Goal: Task Accomplishment & Management: Complete application form

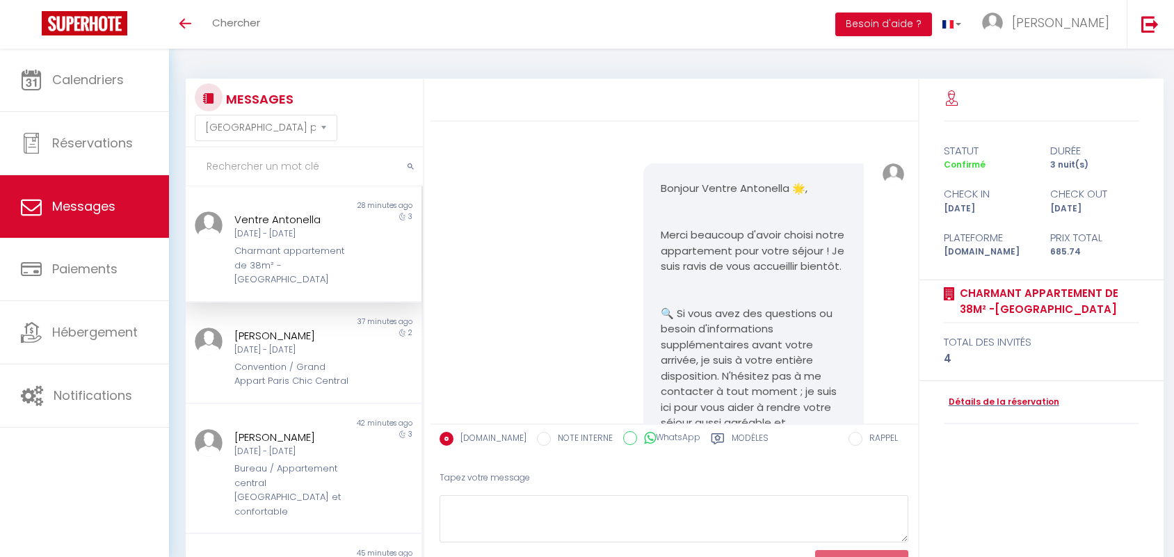
select select "message"
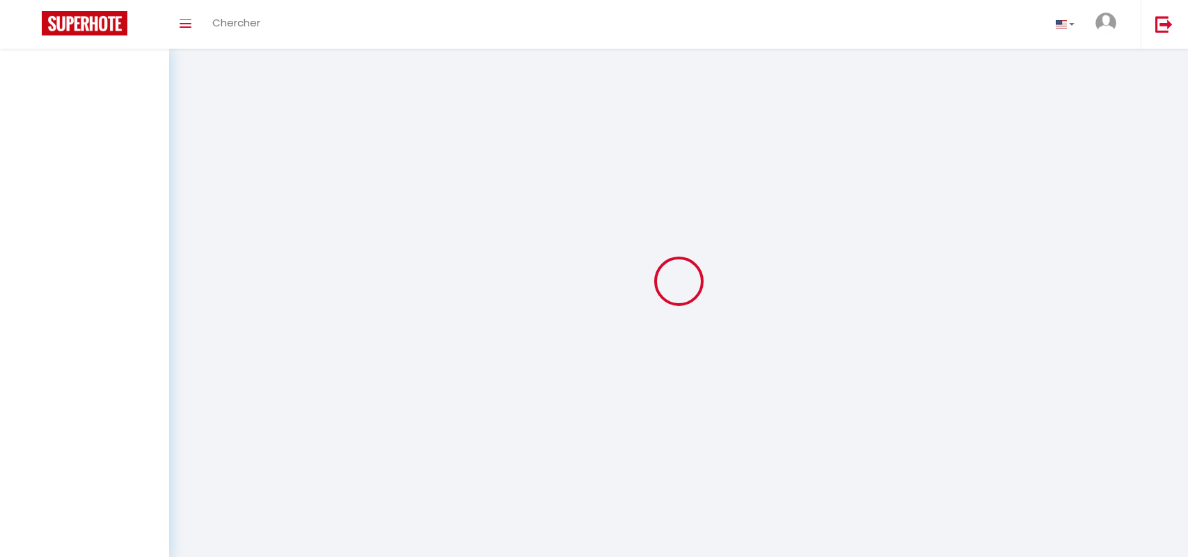
select select "message"
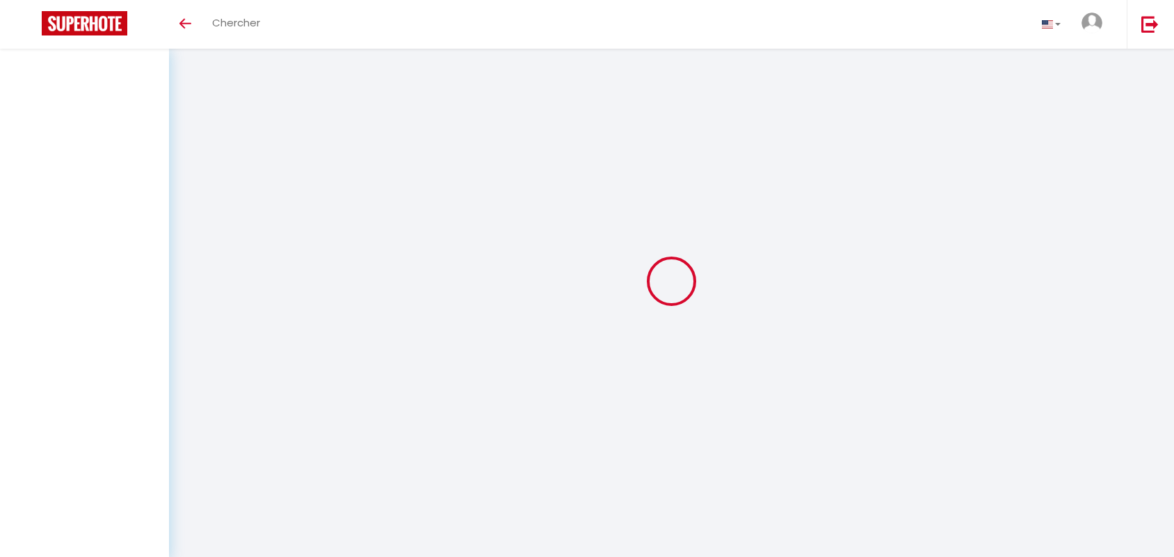
select select "message"
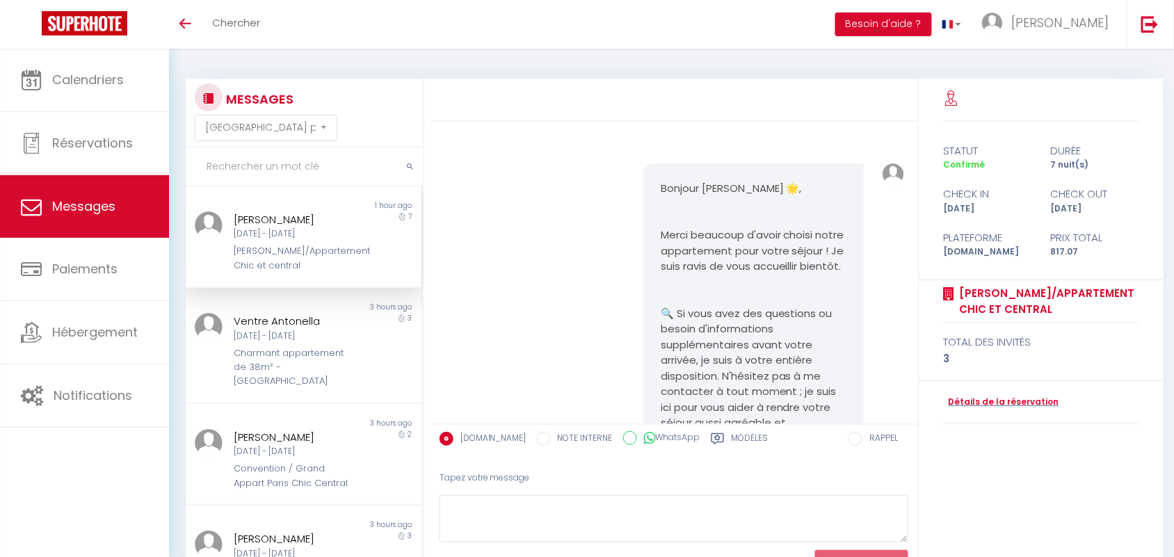
scroll to position [1677, 0]
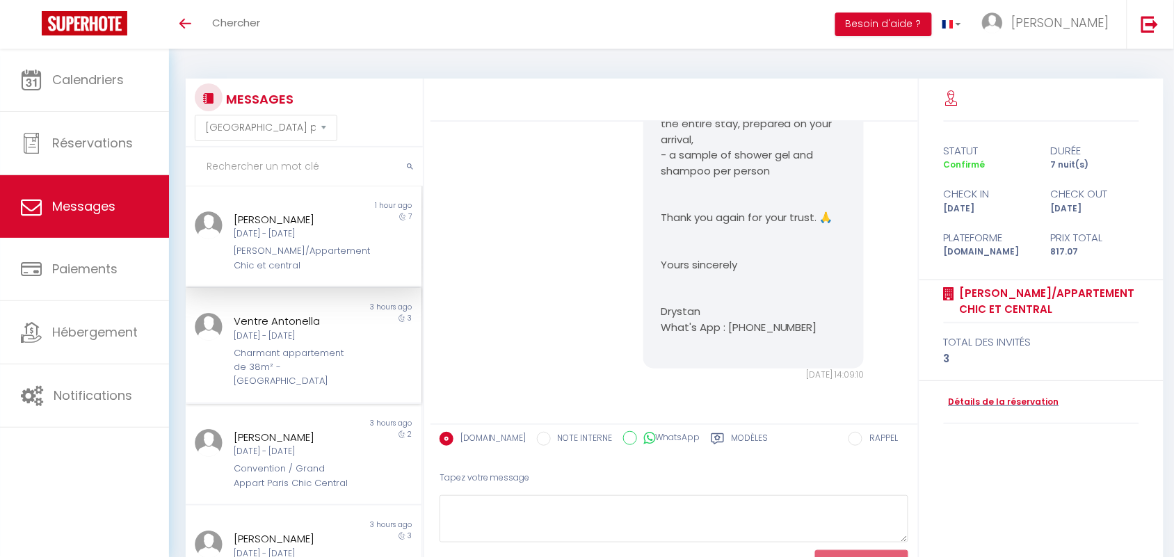
click at [307, 376] on div "Charmant appartement de 38m² -[GEOGRAPHIC_DATA]" at bounding box center [293, 367] width 119 height 42
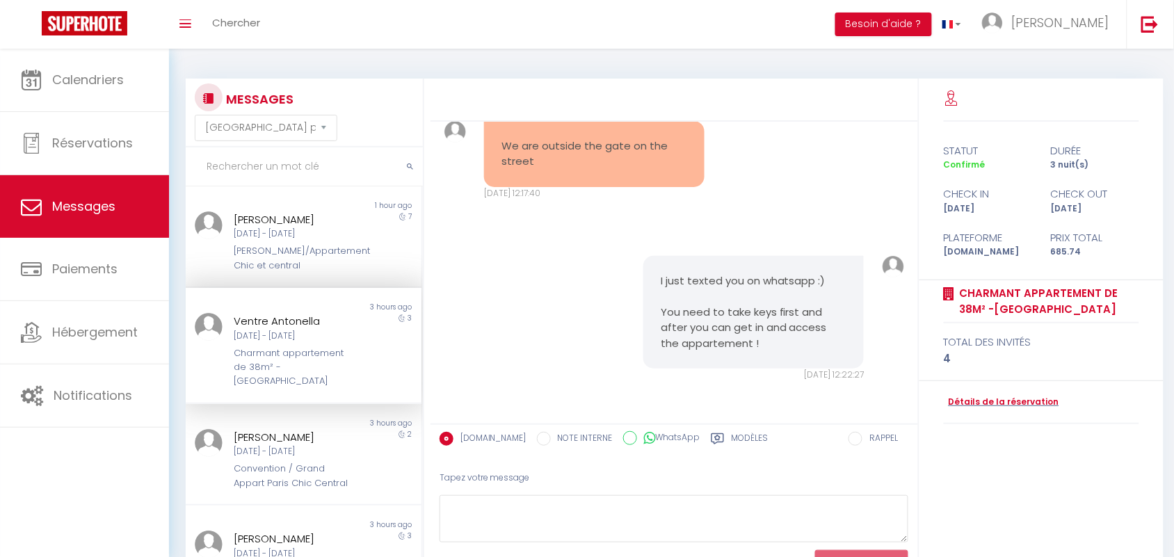
scroll to position [87, 0]
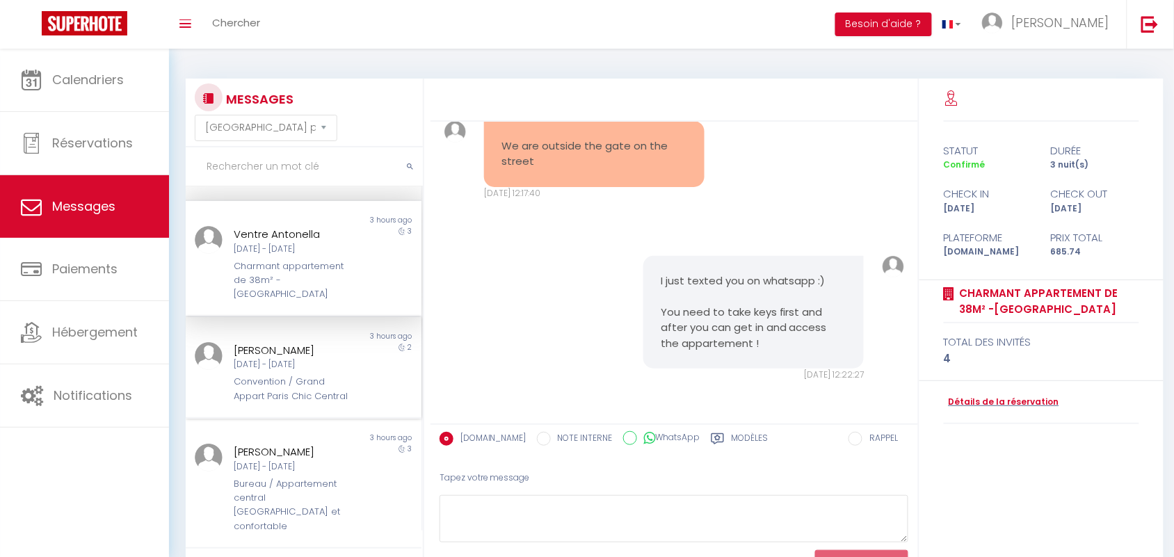
click at [282, 356] on div "davis moreno" at bounding box center [293, 350] width 119 height 17
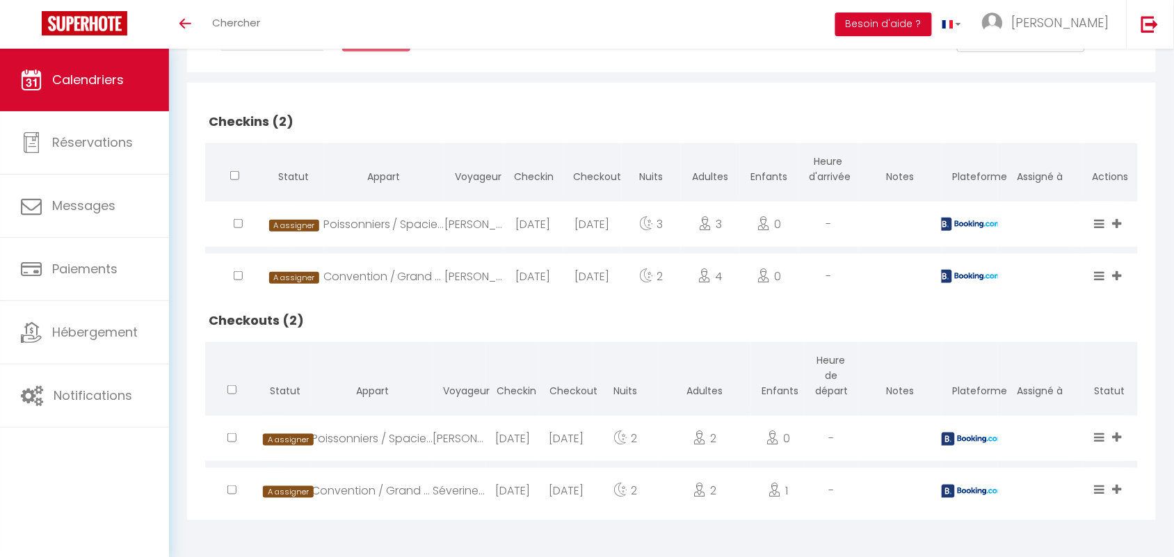
scroll to position [24, 0]
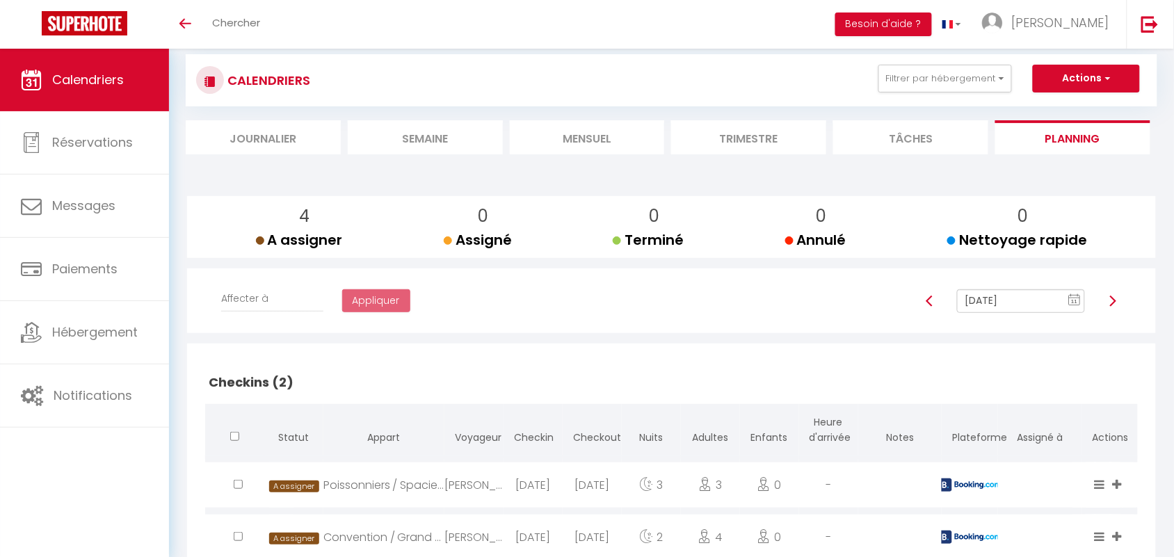
click at [1075, 300] on text "11" at bounding box center [1075, 301] width 7 height 6
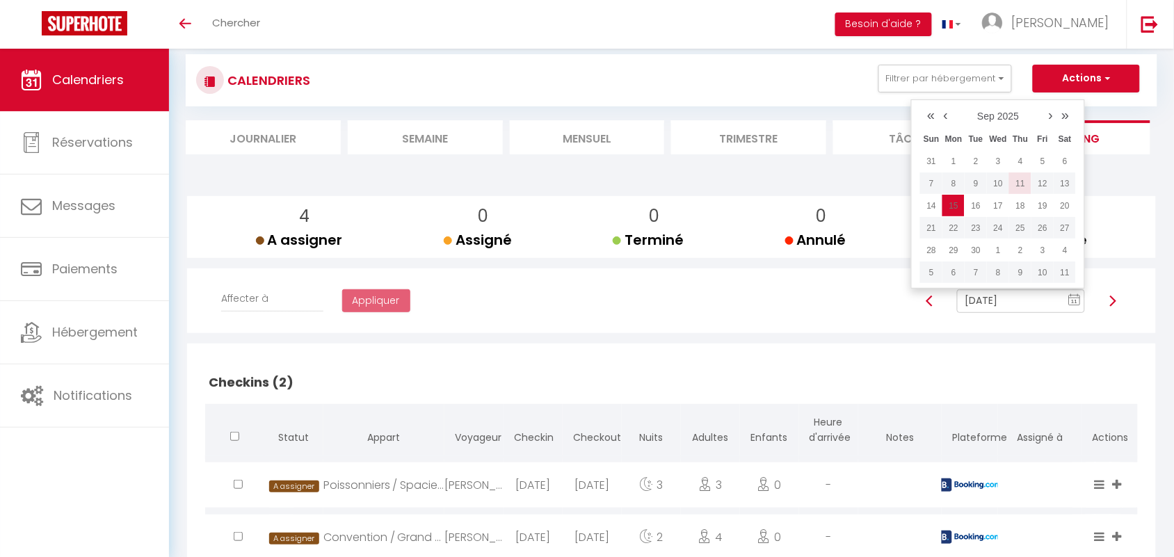
click at [1020, 186] on td "11" at bounding box center [1020, 184] width 22 height 22
type input "Sep 11, 2025"
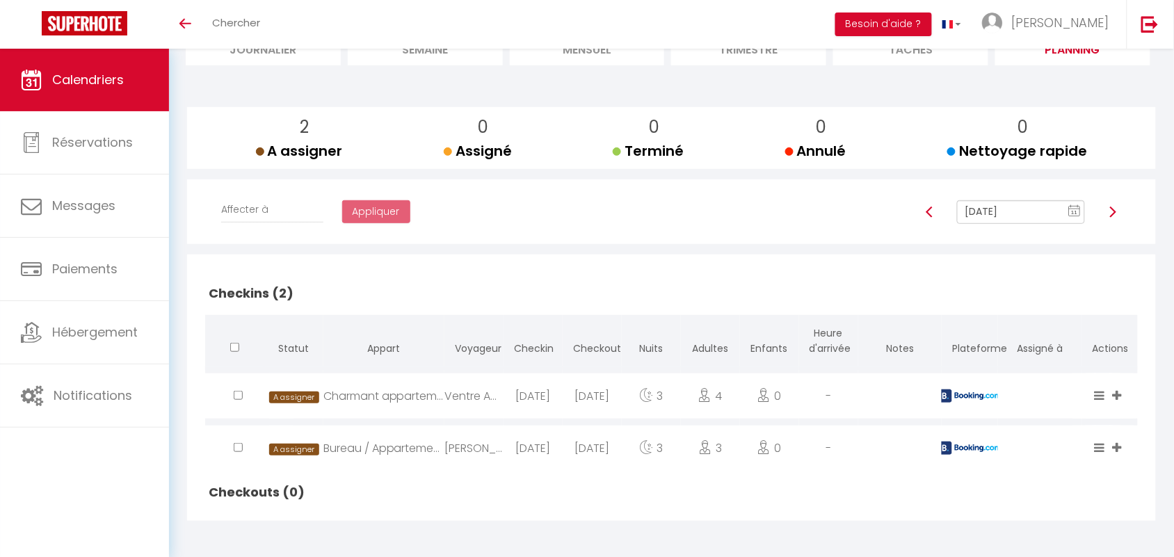
scroll to position [115, 0]
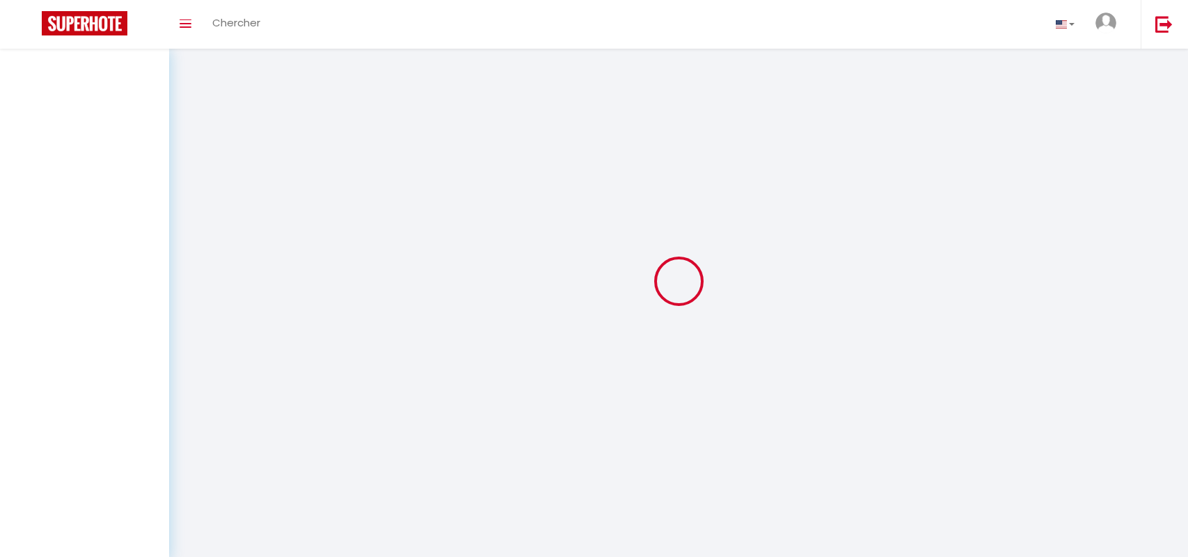
select select "message"
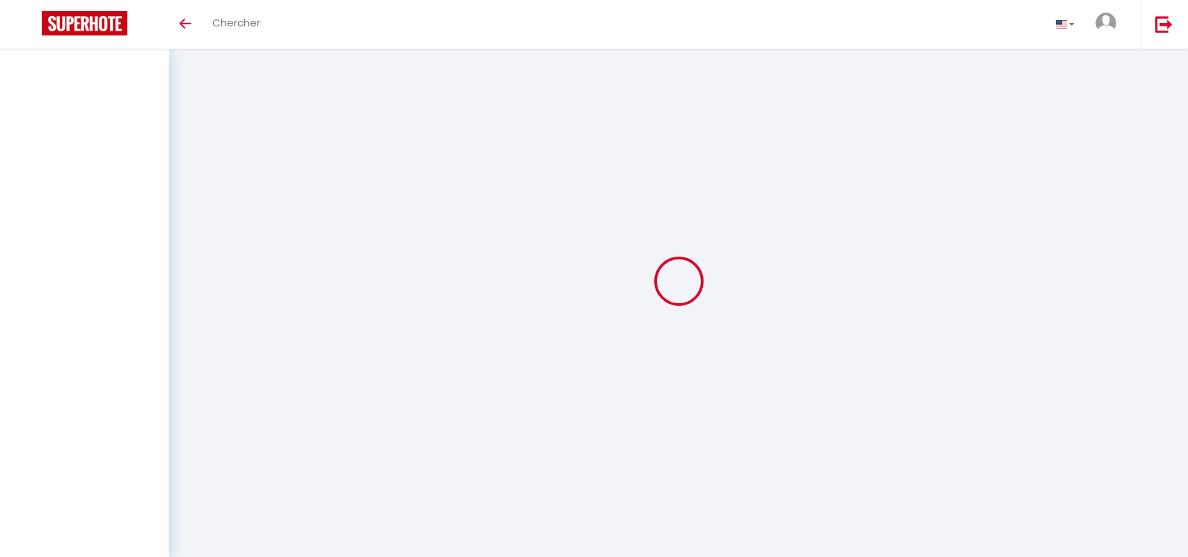
select select "message"
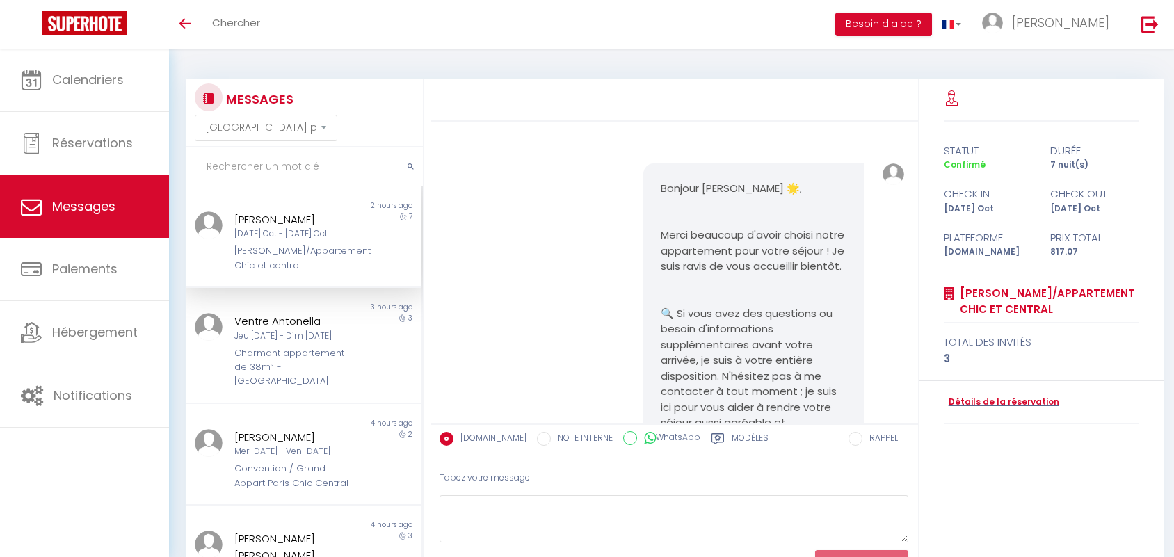
select select "message"
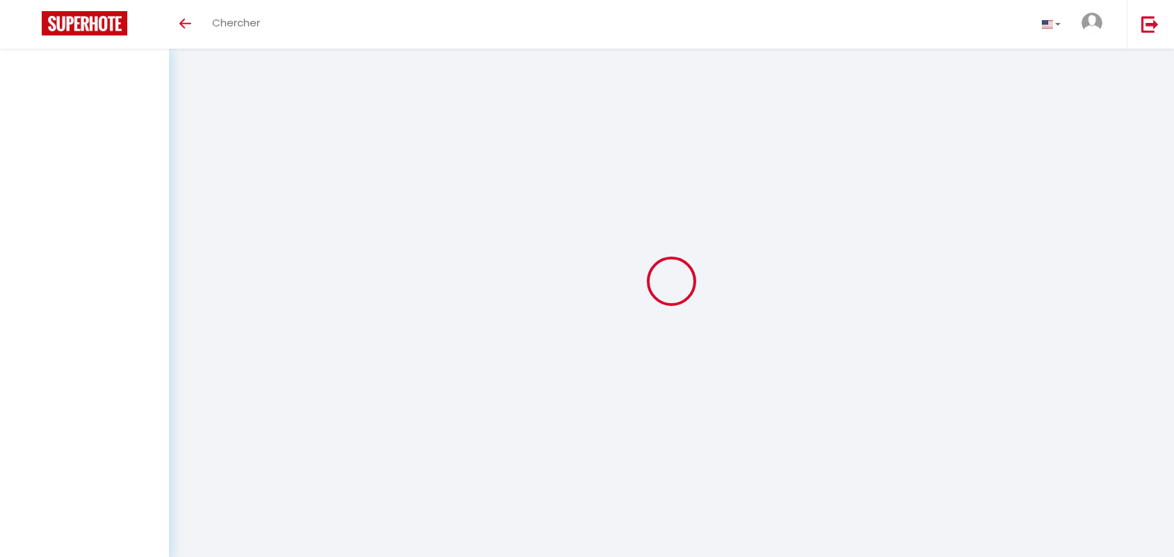
select select "message"
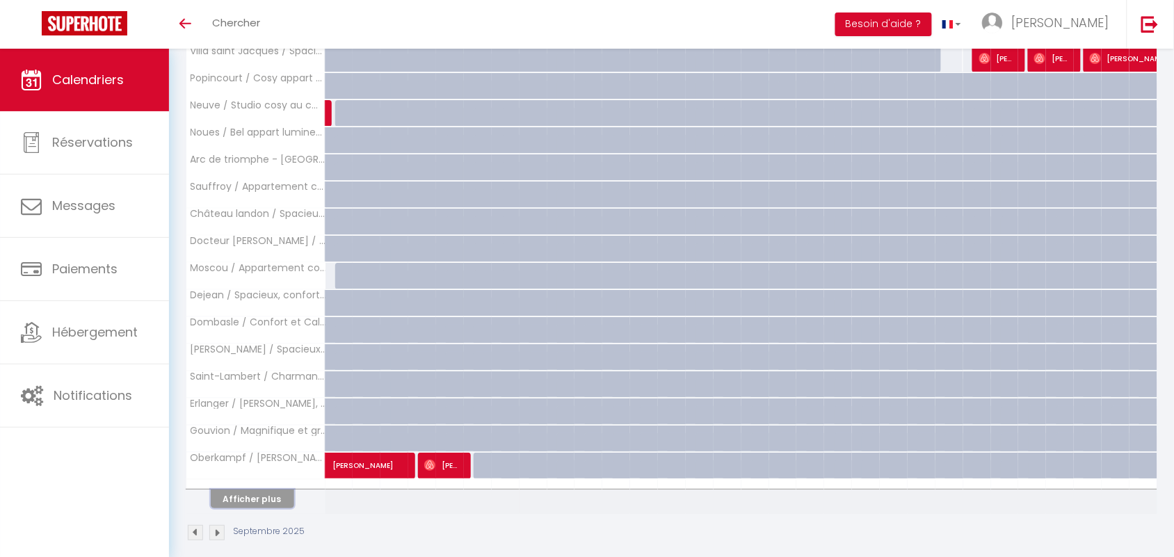
scroll to position [1462, 0]
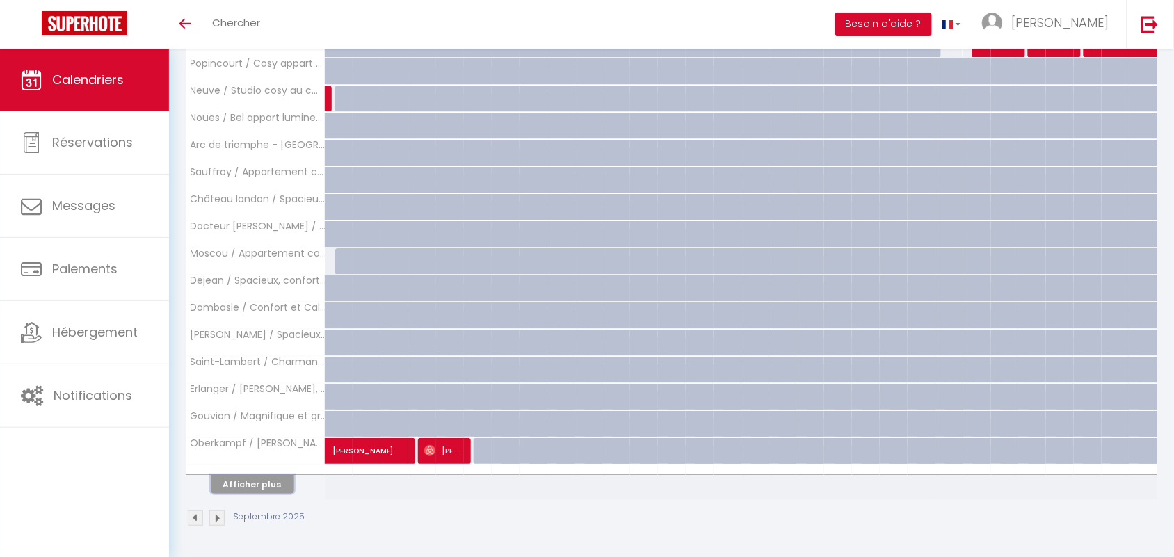
click at [266, 488] on button "Afficher plus" at bounding box center [252, 484] width 83 height 19
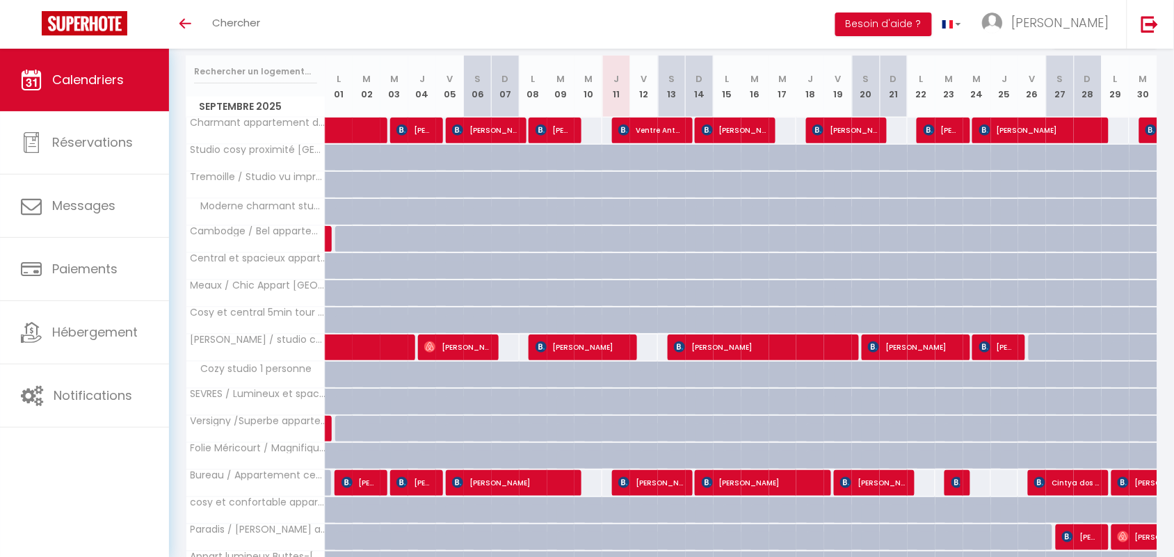
scroll to position [0, 0]
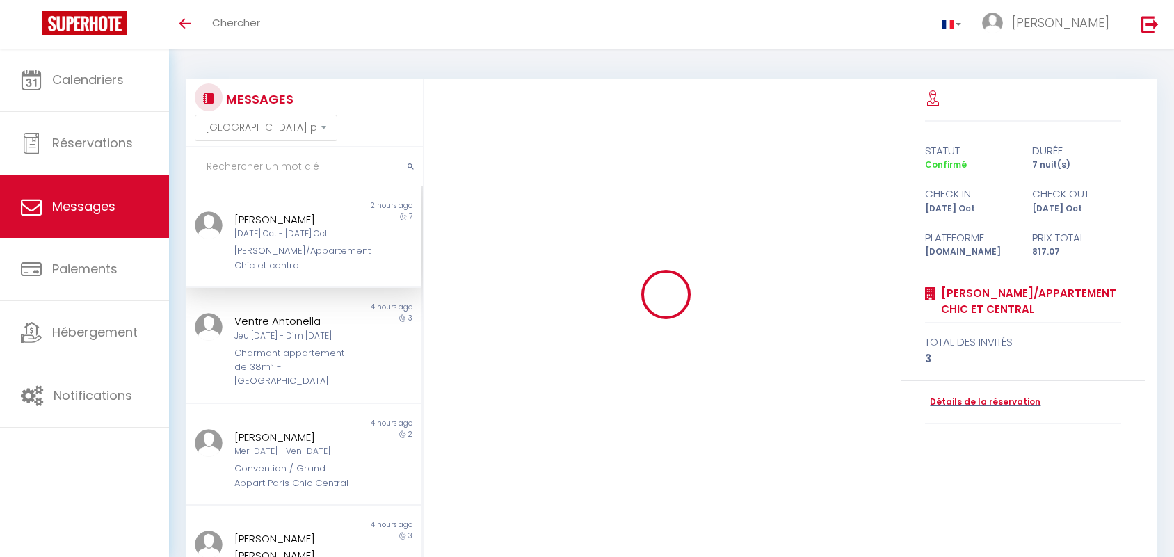
select select "message"
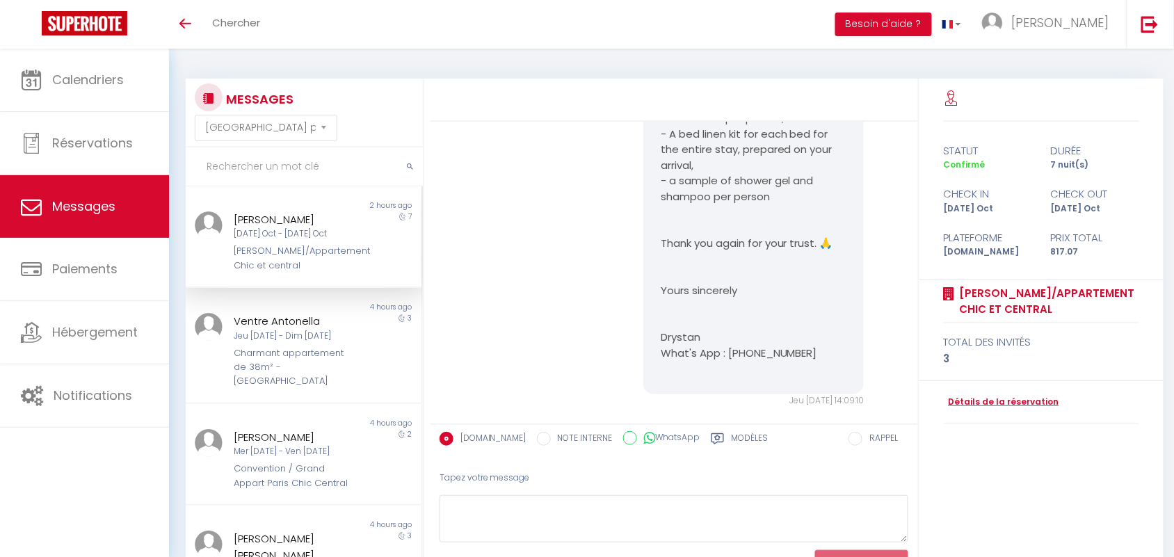
scroll to position [1590, 0]
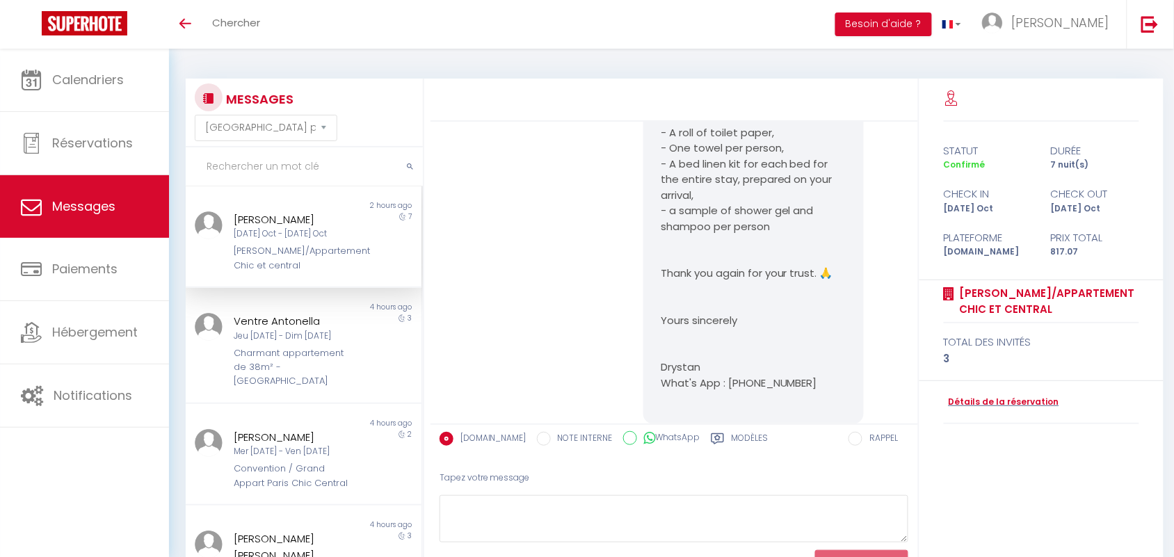
click at [661, 231] on p "This kit includes: - A roll of toilet paper, - One towel per person, - A bed li…" at bounding box center [754, 171] width 186 height 125
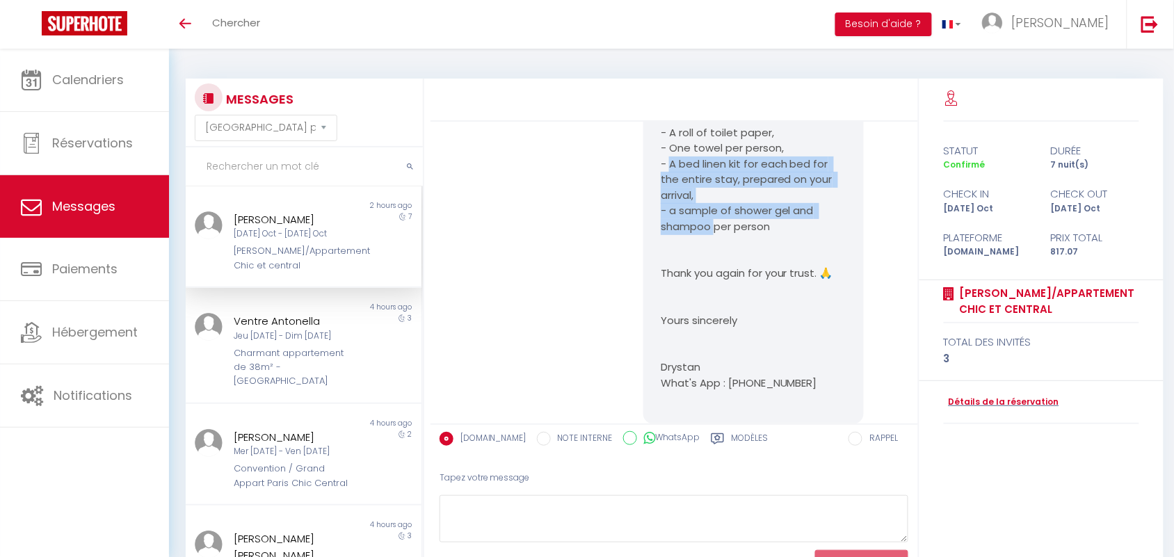
drag, startPoint x: 666, startPoint y: 202, endPoint x: 742, endPoint y: 268, distance: 101.1
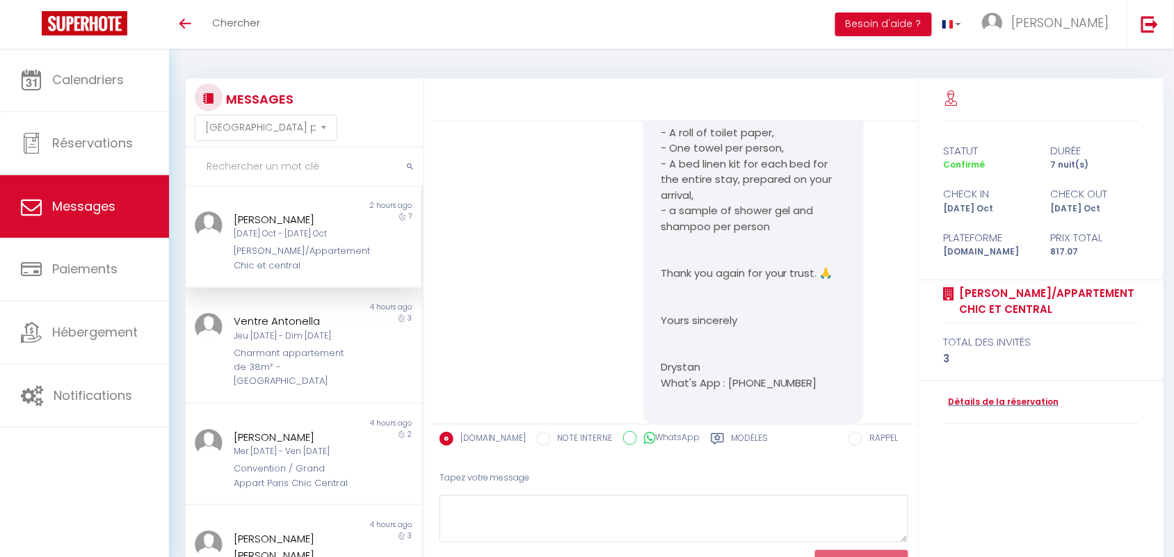
click at [661, 173] on p "This kit includes: - A roll of toilet paper, - One towel per person, - A bed li…" at bounding box center [754, 171] width 186 height 125
click at [692, 168] on p "This kit includes: - A roll of toilet paper, - One towel per person, - A bed li…" at bounding box center [754, 171] width 186 height 125
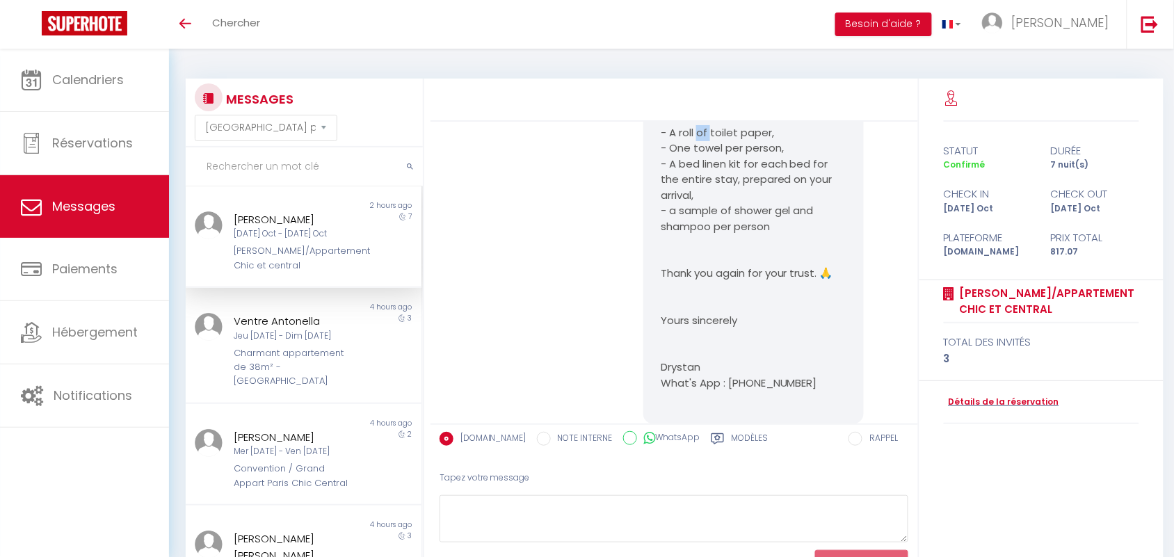
click at [692, 168] on p "This kit includes: - A roll of toilet paper, - One towel per person, - A bed li…" at bounding box center [754, 171] width 186 height 125
click at [686, 145] on p "This kit includes: - A roll of toilet paper, - One towel per person, - A bed li…" at bounding box center [754, 171] width 186 height 125
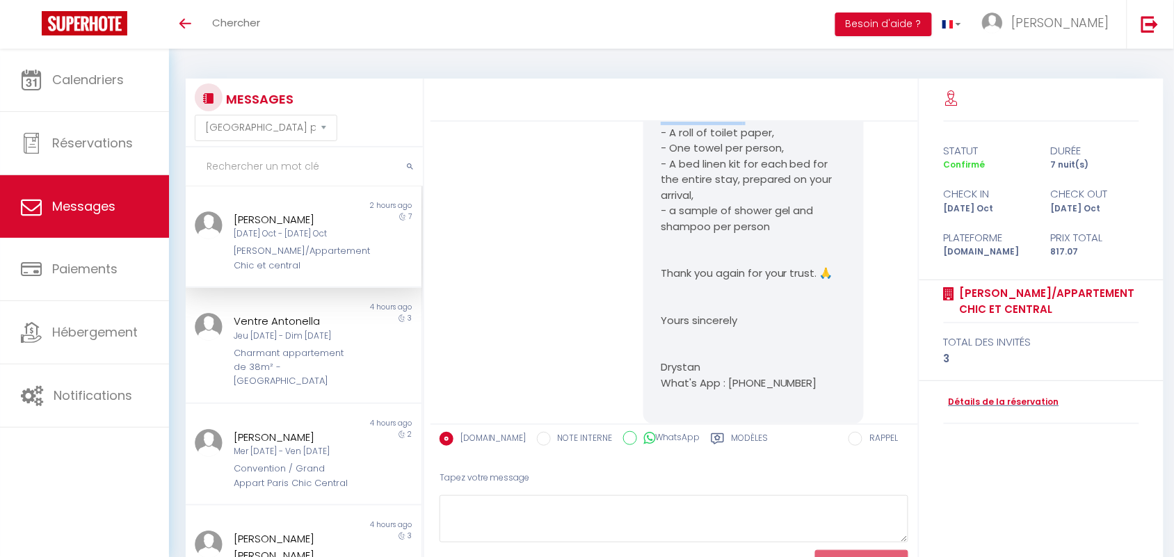
click at [686, 145] on p "This kit includes: - A roll of toilet paper, - One towel per person, - A bed li…" at bounding box center [754, 171] width 186 height 125
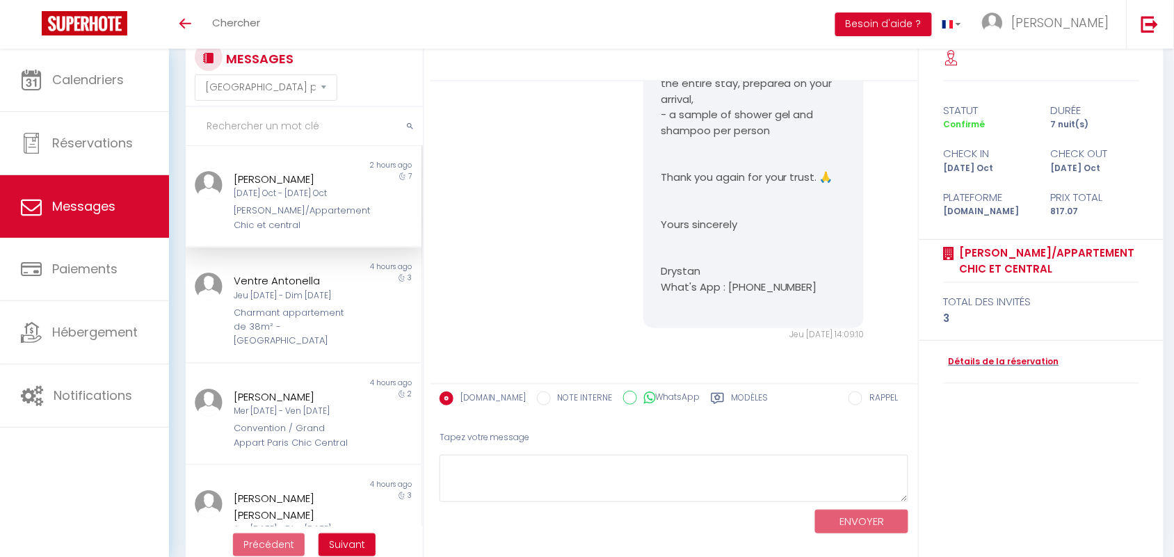
scroll to position [61, 0]
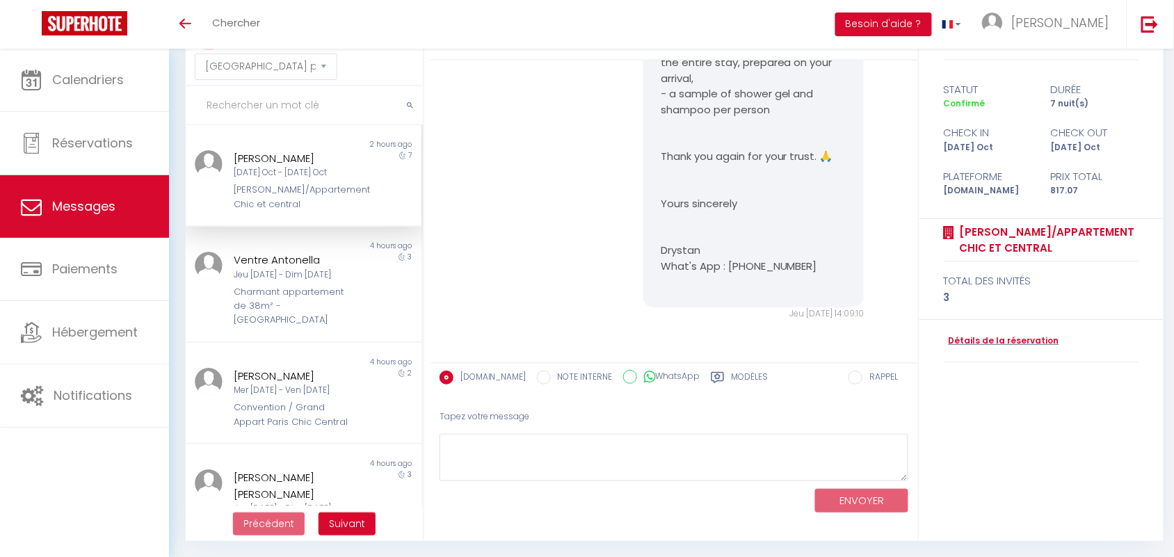
click at [304, 207] on div "[PERSON_NAME]/Appartement Chic et central" at bounding box center [293, 197] width 119 height 29
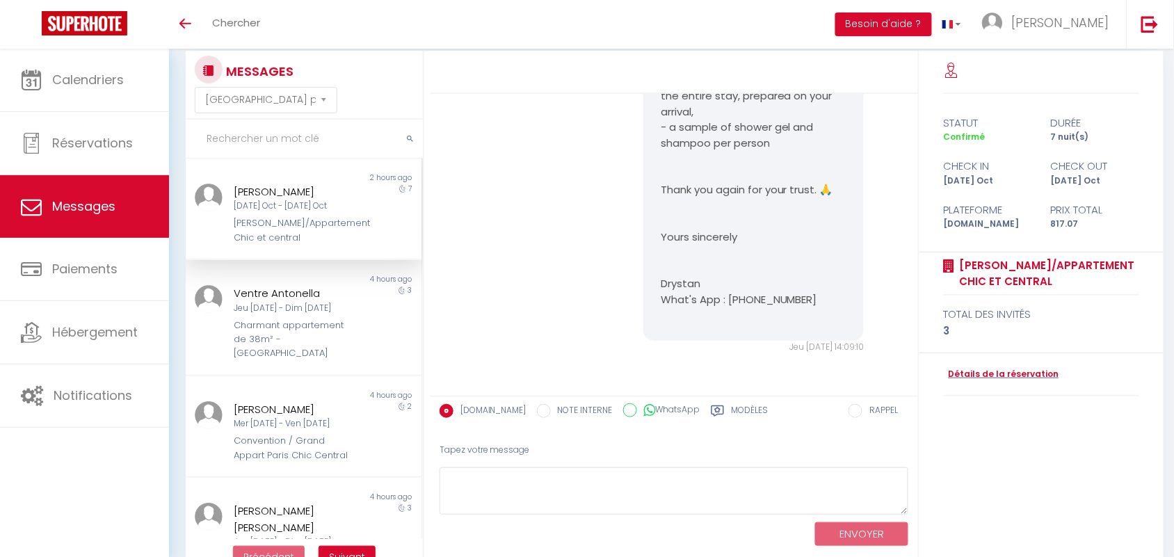
scroll to position [0, 0]
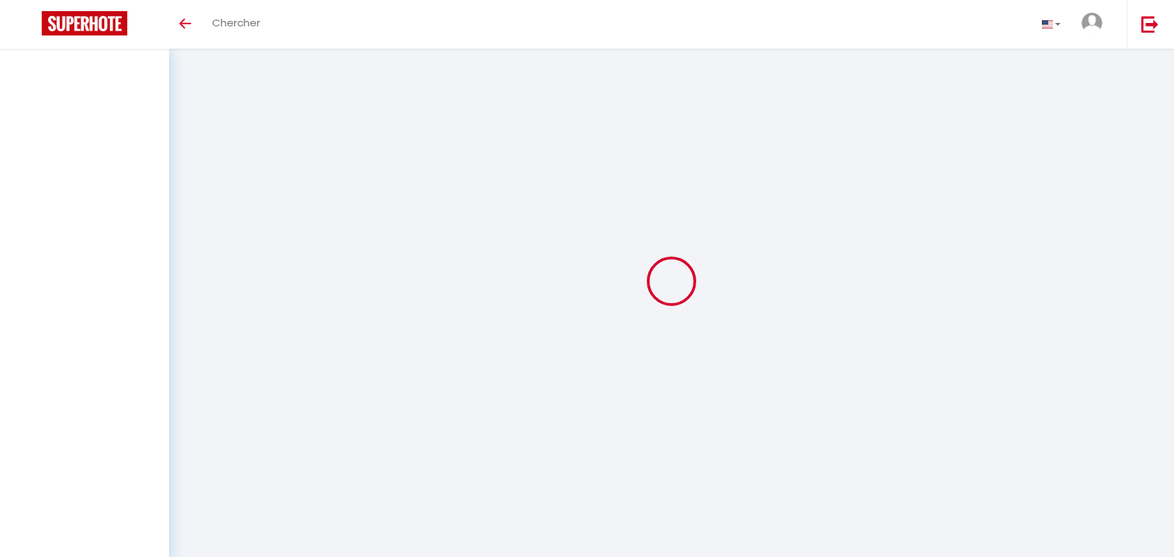
select select "message"
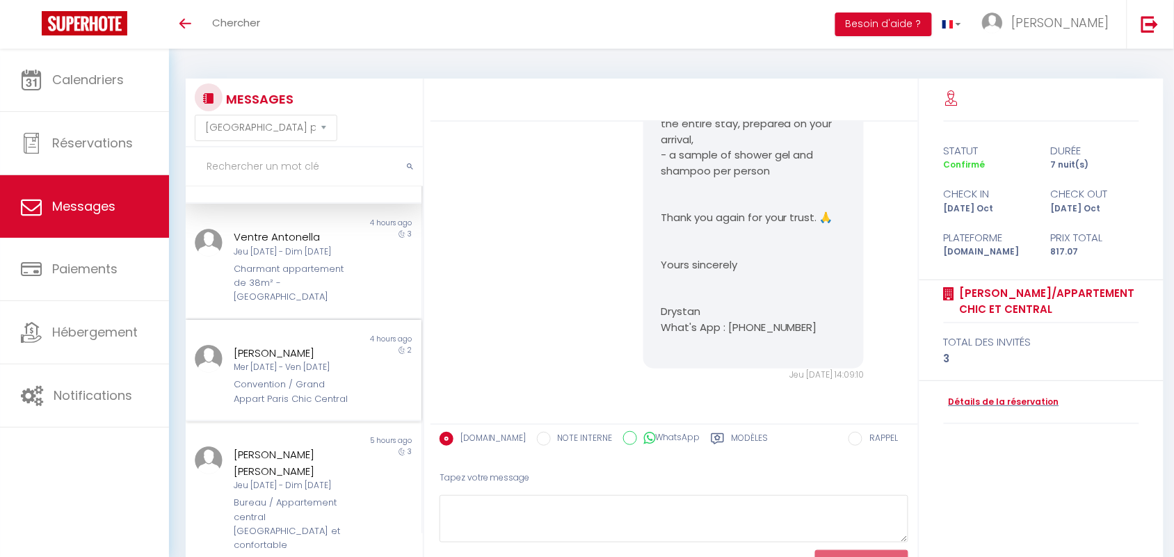
scroll to position [174, 0]
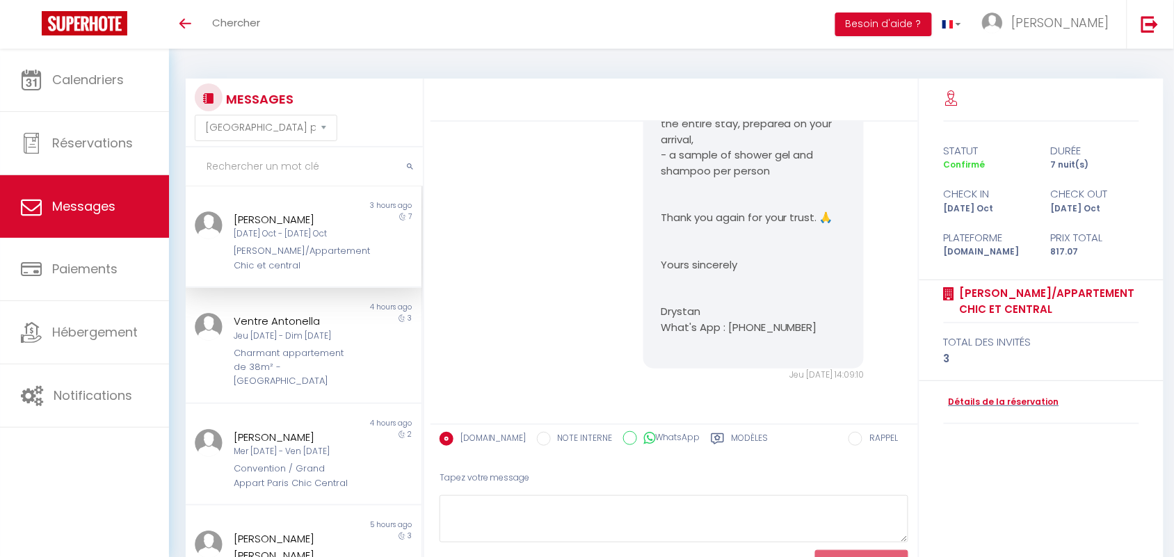
click at [1023, 412] on div "Détails de la réservation" at bounding box center [1041, 402] width 195 height 43
click at [1023, 402] on link "Détails de la réservation" at bounding box center [1001, 402] width 115 height 13
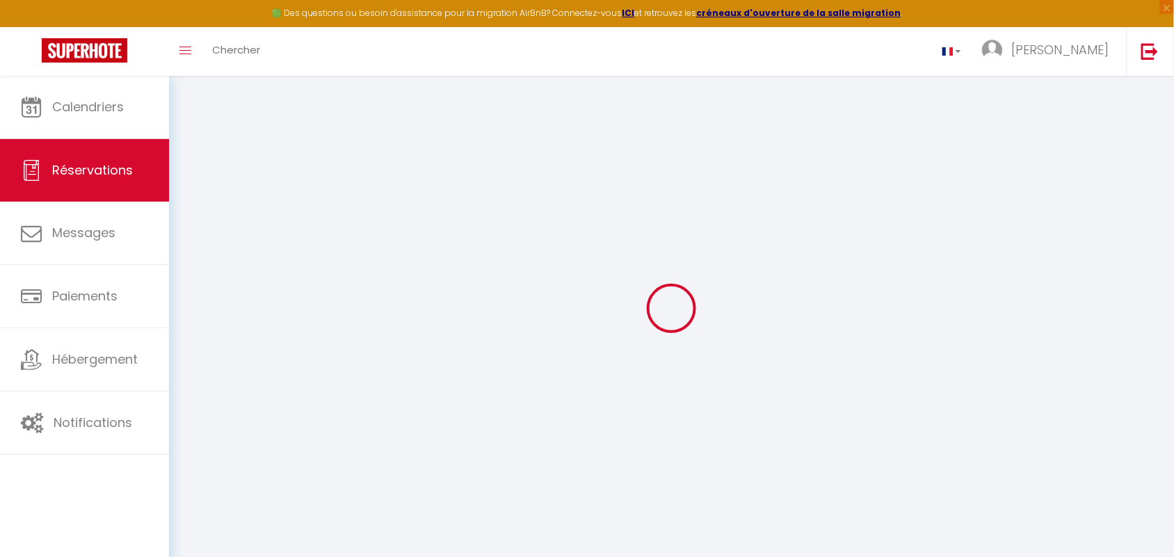
type input "alexey"
type input "Marchuk"
type input "amarch.415988@guest.booking.com"
type input "+79262487821"
select select "IL"
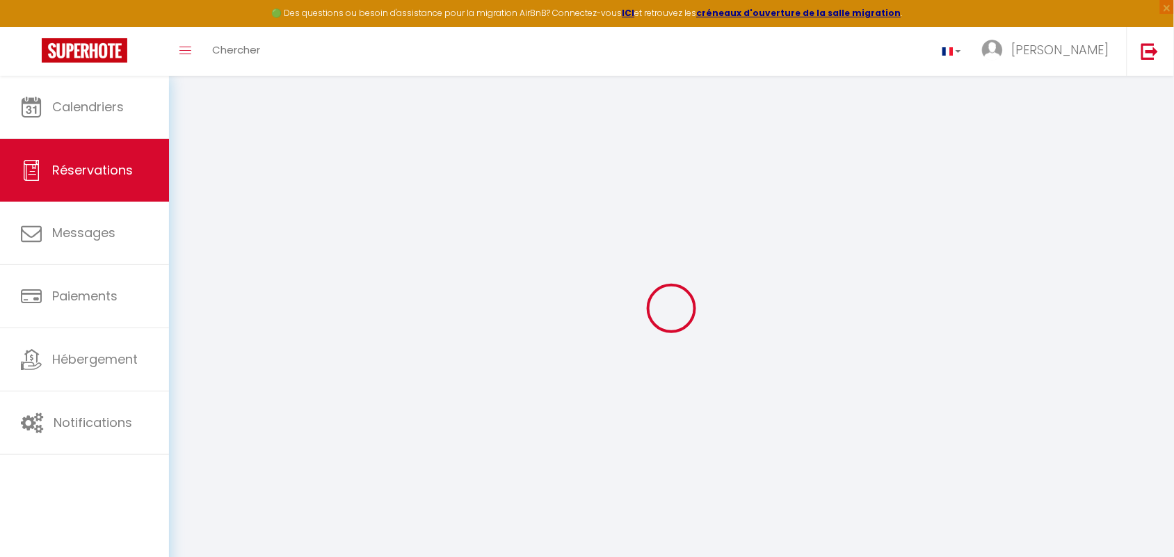
type input "108.43"
type input "11.44"
select select "76153"
select select "1"
select select
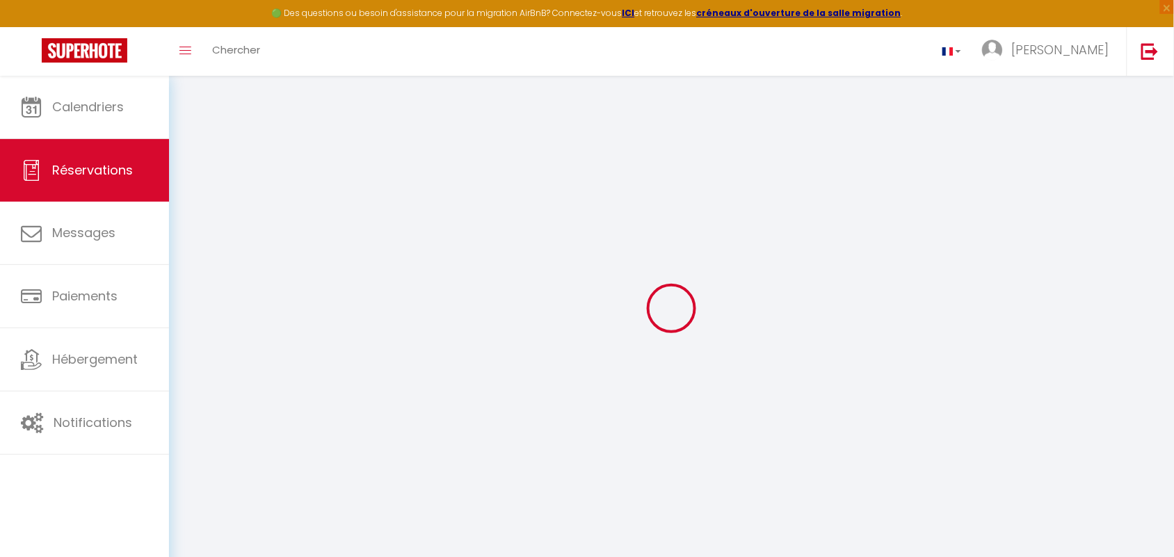
select select
type input "2"
type input "1"
select select "12"
select select
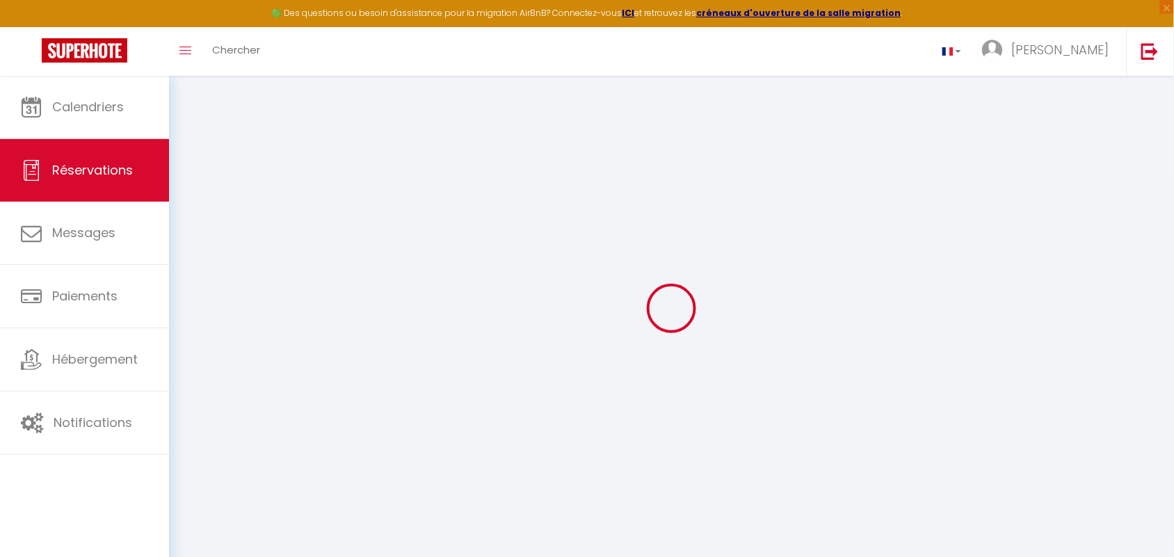
type input "637.84"
checkbox input "false"
select select "2"
type input "0"
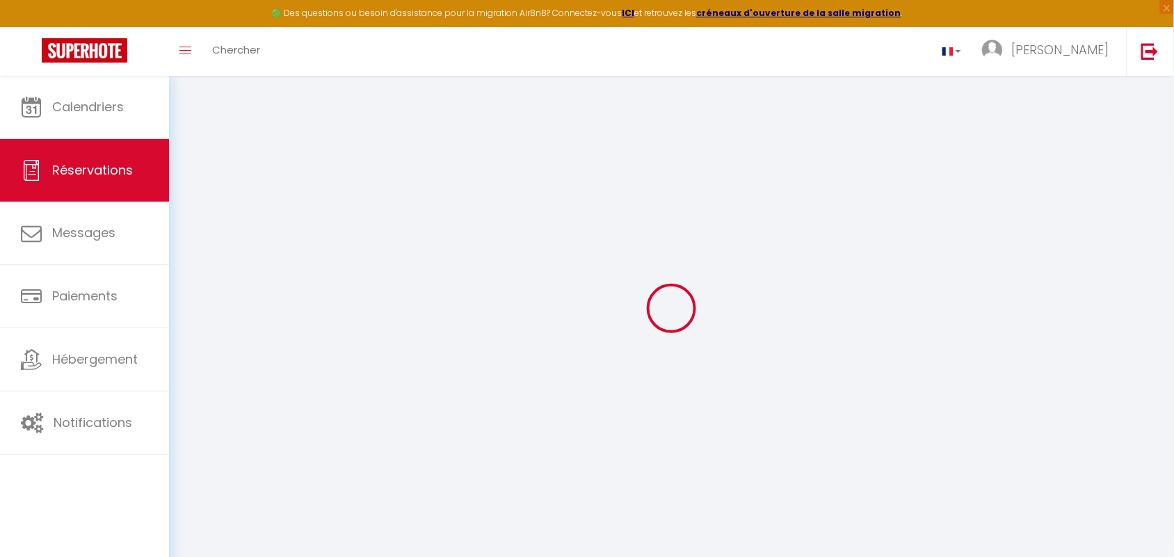
type input "0"
select select
select select "14"
checkbox input "false"
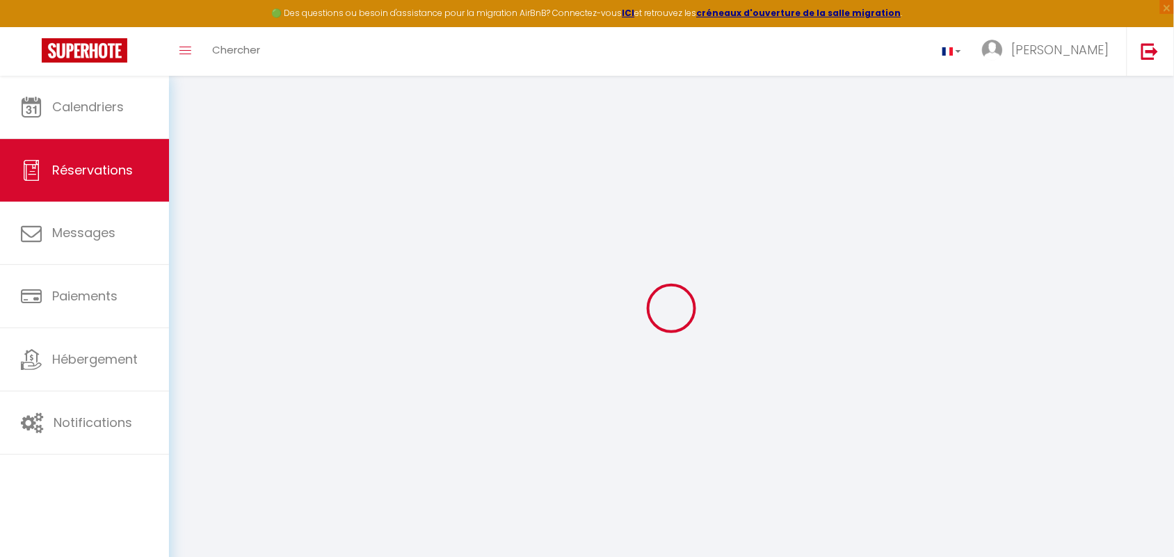
select select
checkbox input "false"
select select
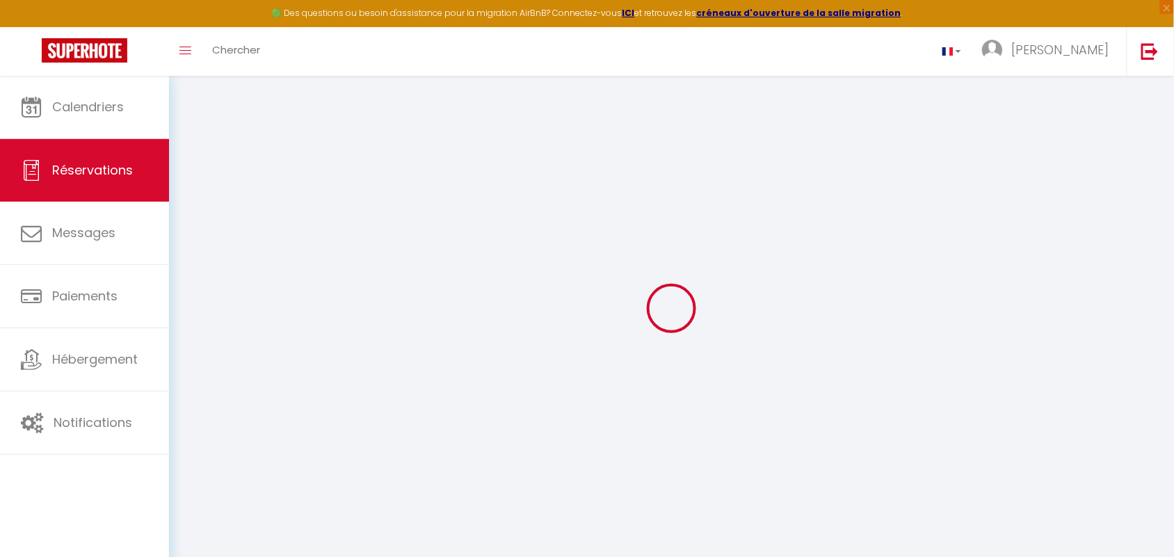
checkbox input "false"
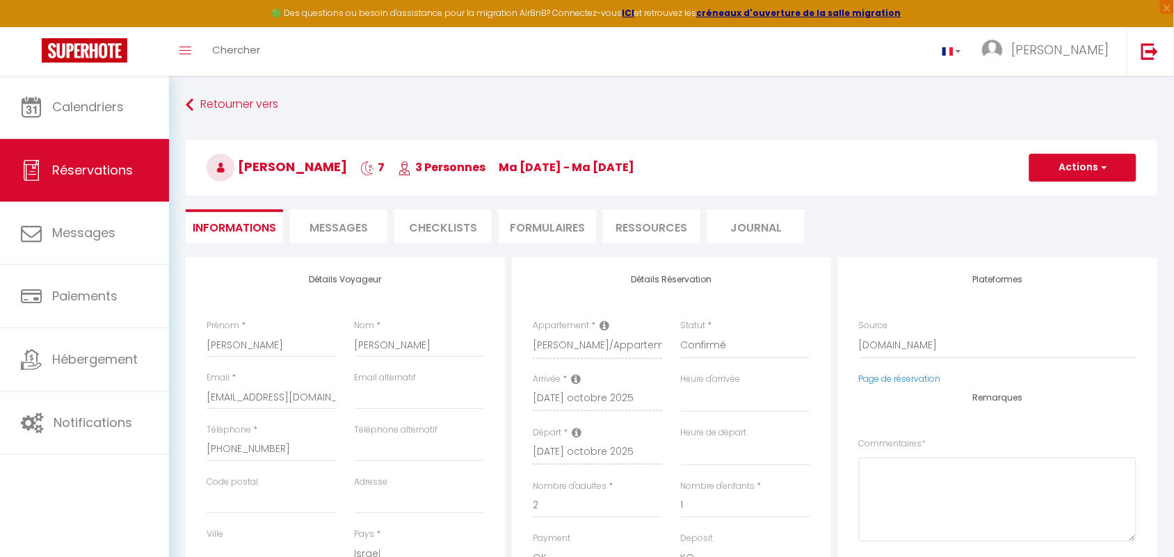
select select
checkbox input "false"
type textarea "** THIS RESERVATION HAS BEEN PRE-PAID ** BOOKING NOTE : Payment charge is EUR 1…"
type input "85"
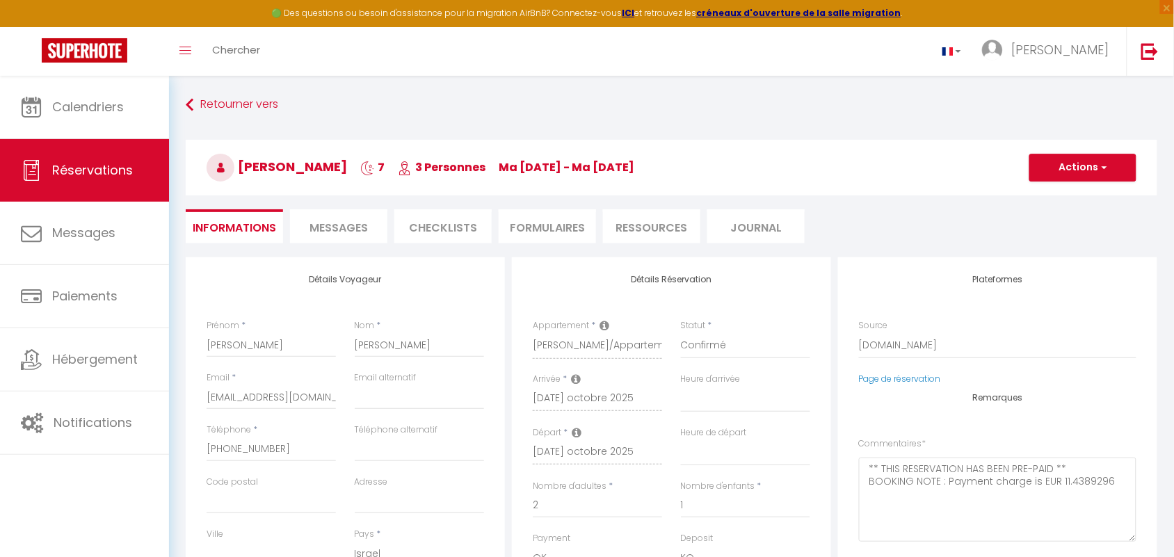
type input "94.23"
select select
checkbox input "false"
select select
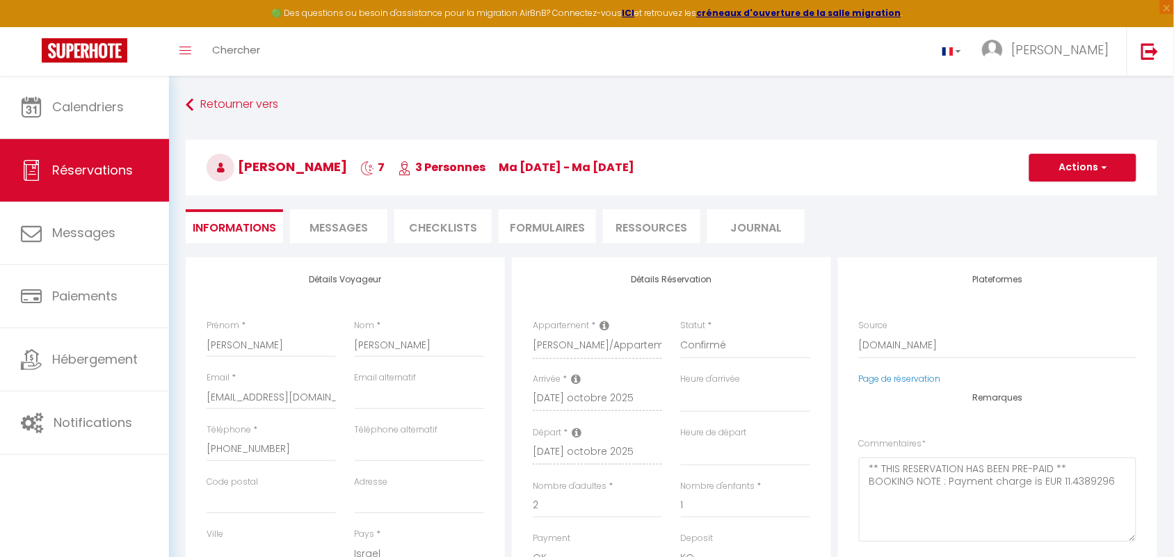
select select
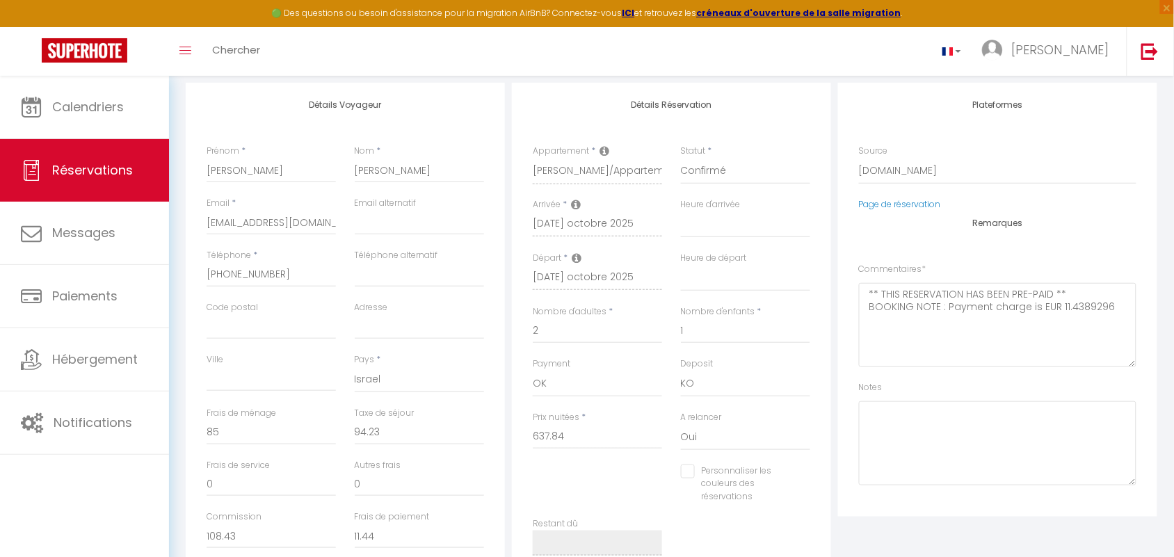
scroll to position [174, 0]
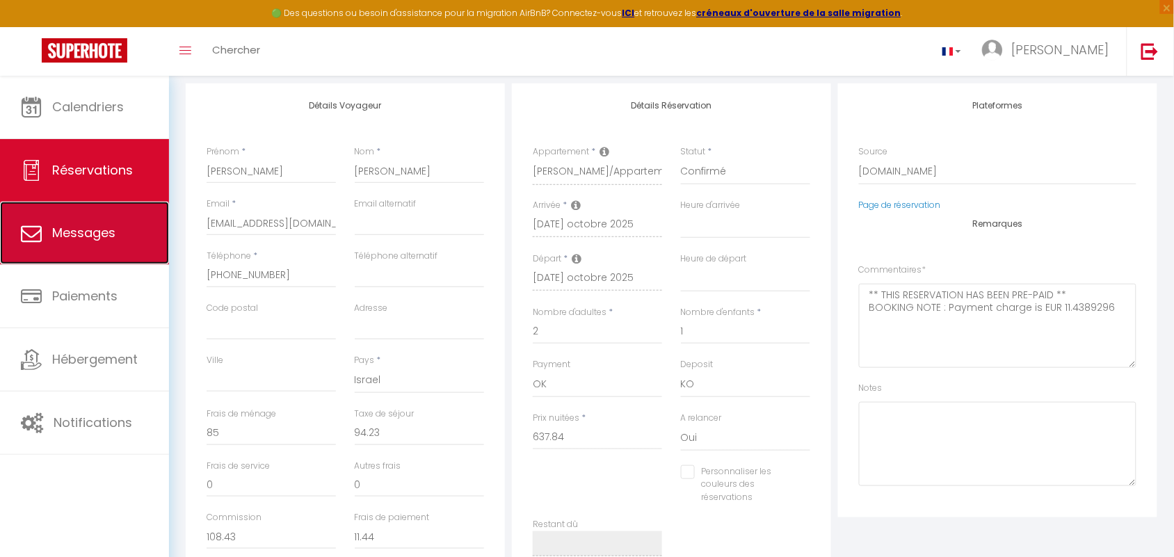
click at [108, 234] on span "Messages" at bounding box center [83, 232] width 63 height 17
select select "message"
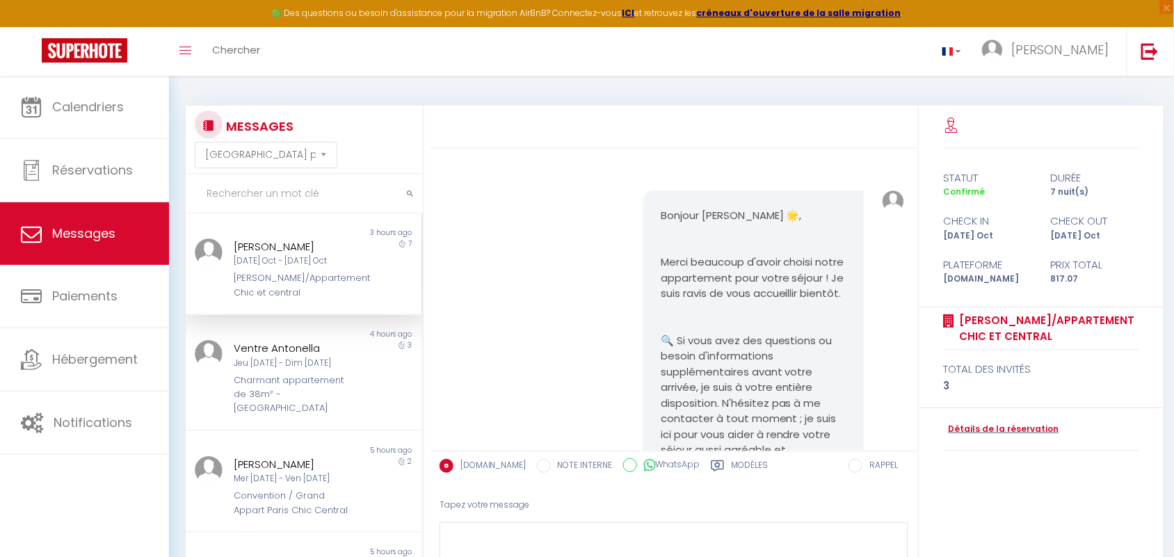
scroll to position [1677, 0]
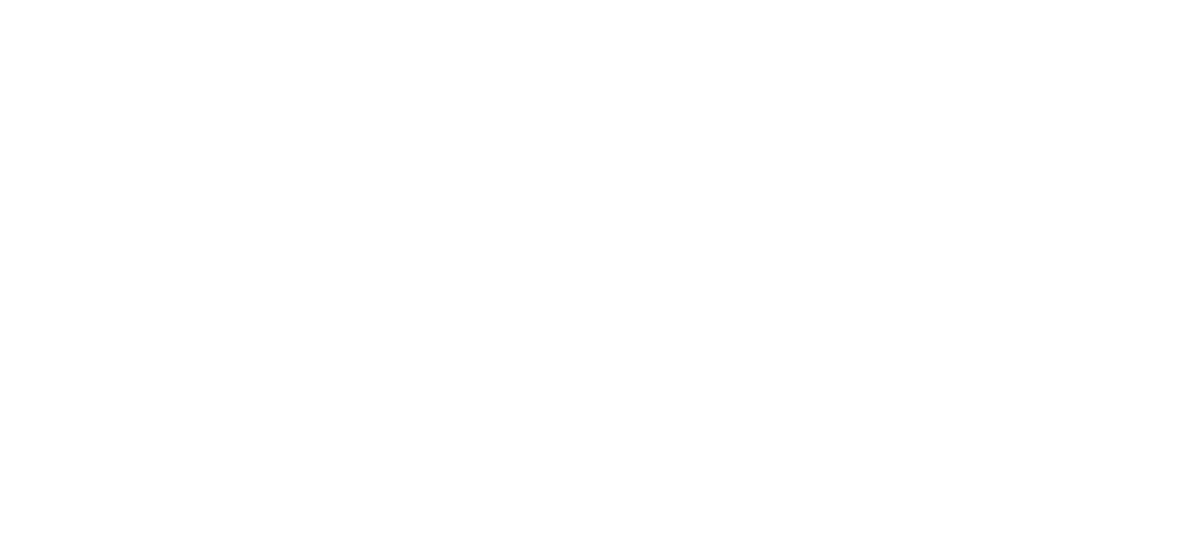
select select "message"
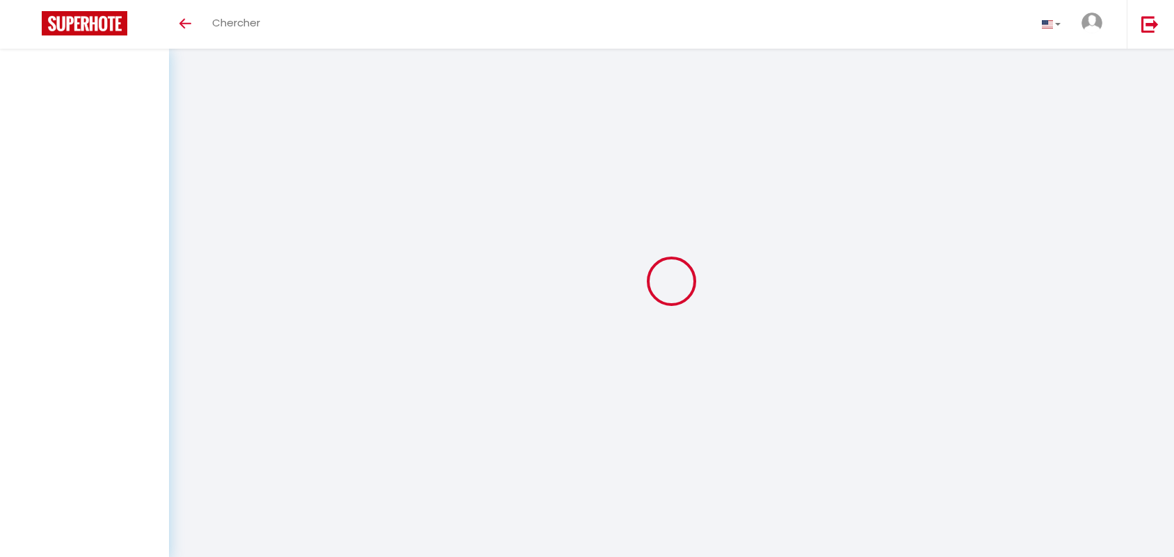
select select "message"
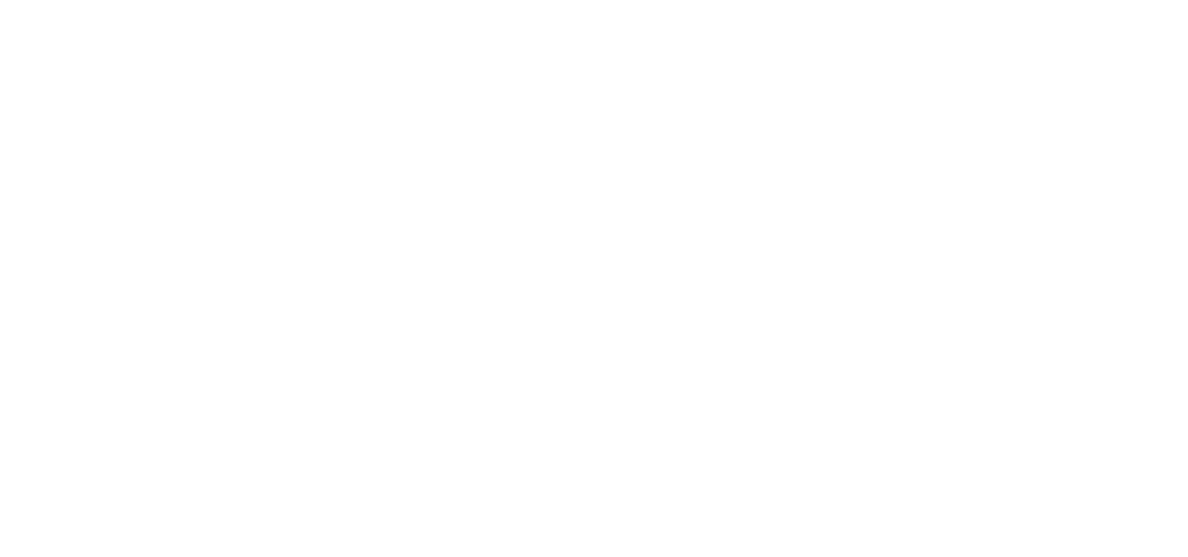
select select "message"
